Goal: Check status: Check status

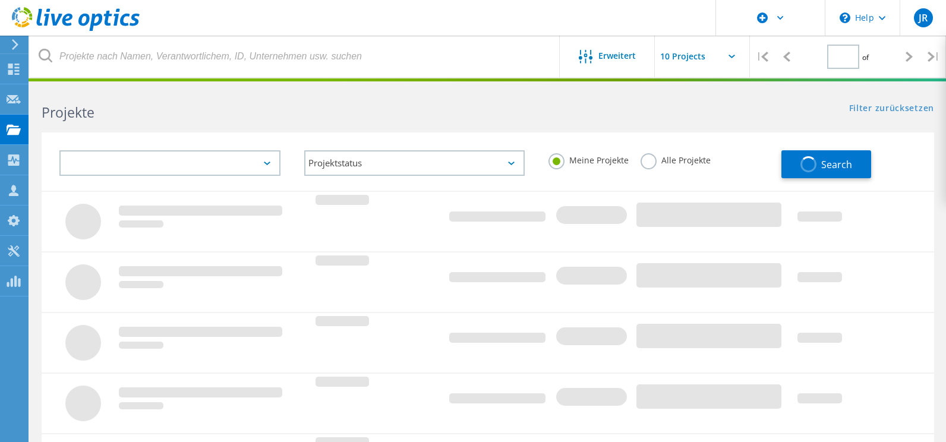
type input "1"
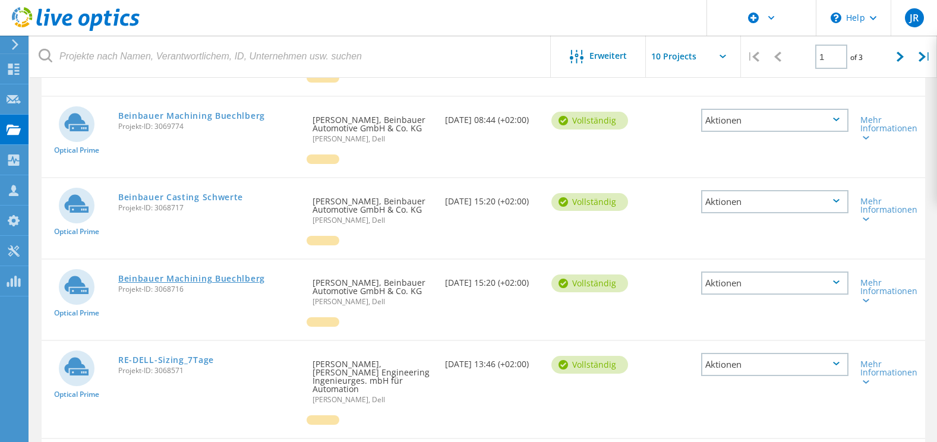
scroll to position [297, 0]
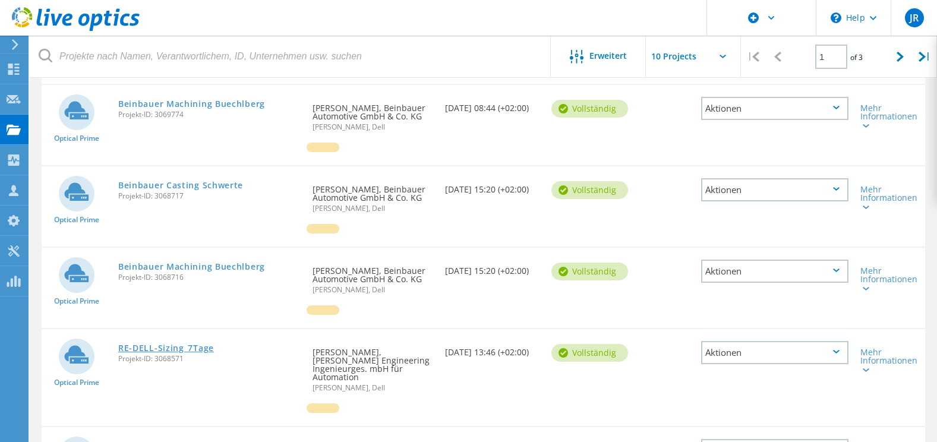
click at [168, 344] on link "RE-DELL-Sizing_7Tage" at bounding box center [166, 348] width 96 height 8
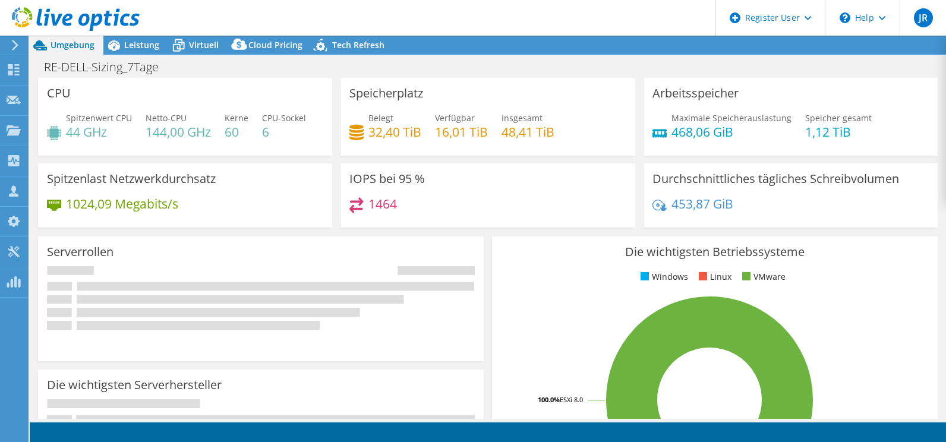
select select "EULondon"
select select "EUR"
